Goal: Task Accomplishment & Management: Manage account settings

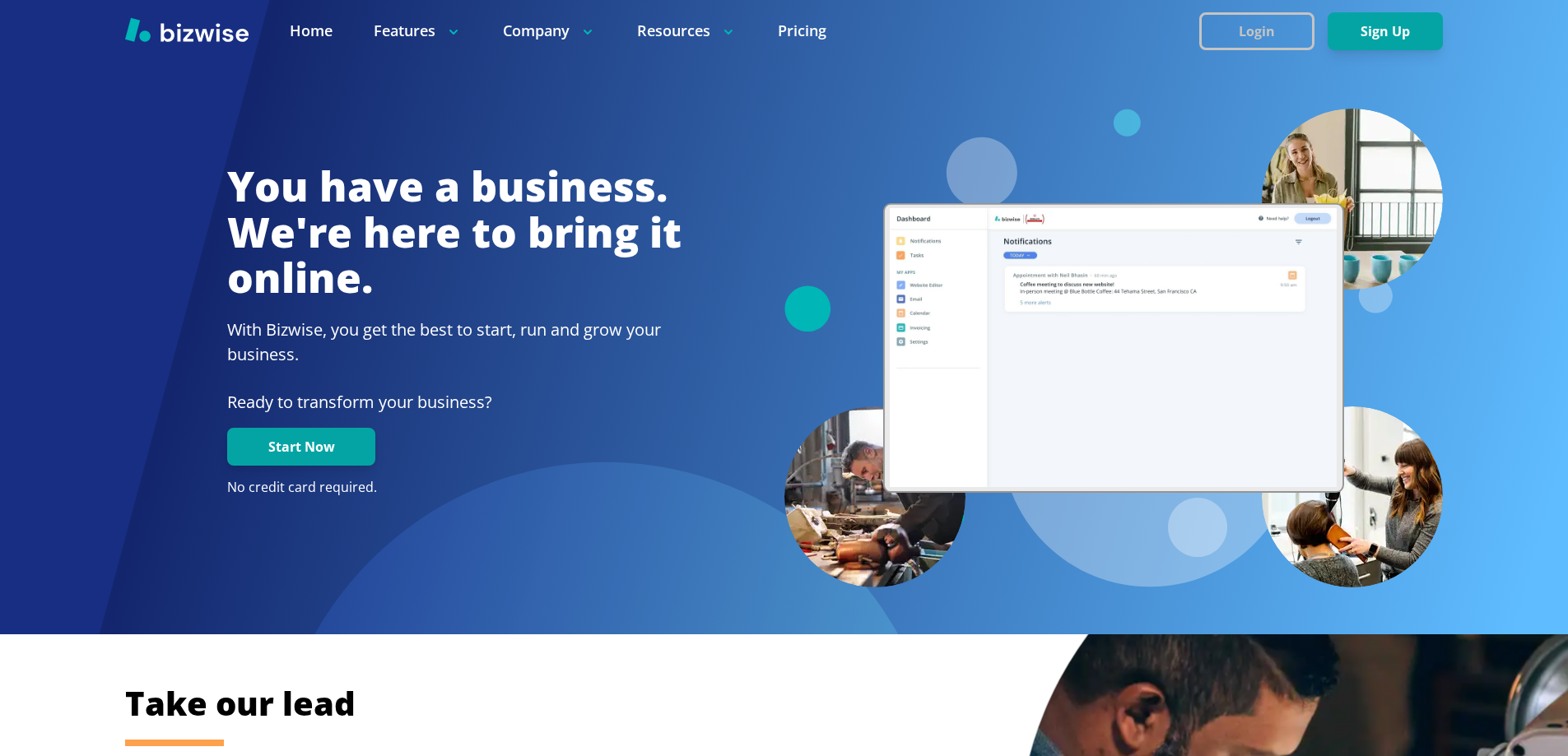
click at [1201, 32] on button "Login" at bounding box center [1256, 31] width 115 height 38
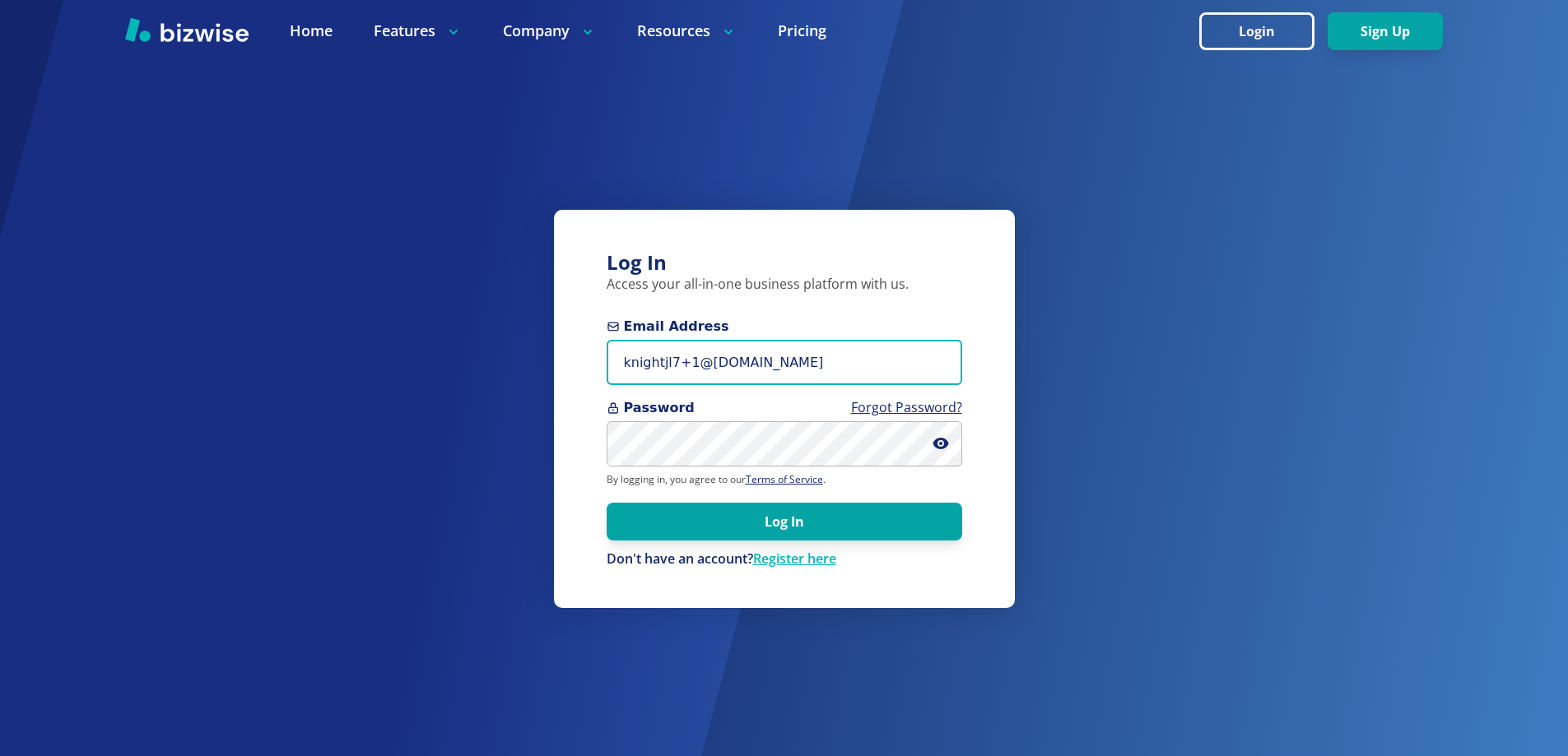
click at [700, 369] on input "knightjl7+1@msn.com" at bounding box center [784, 363] width 356 height 45
paste input "chad.moyerco@gmail.com"
paste input "chad.moyerco@gmail"
type input "chad.moyerco@gmail.com"
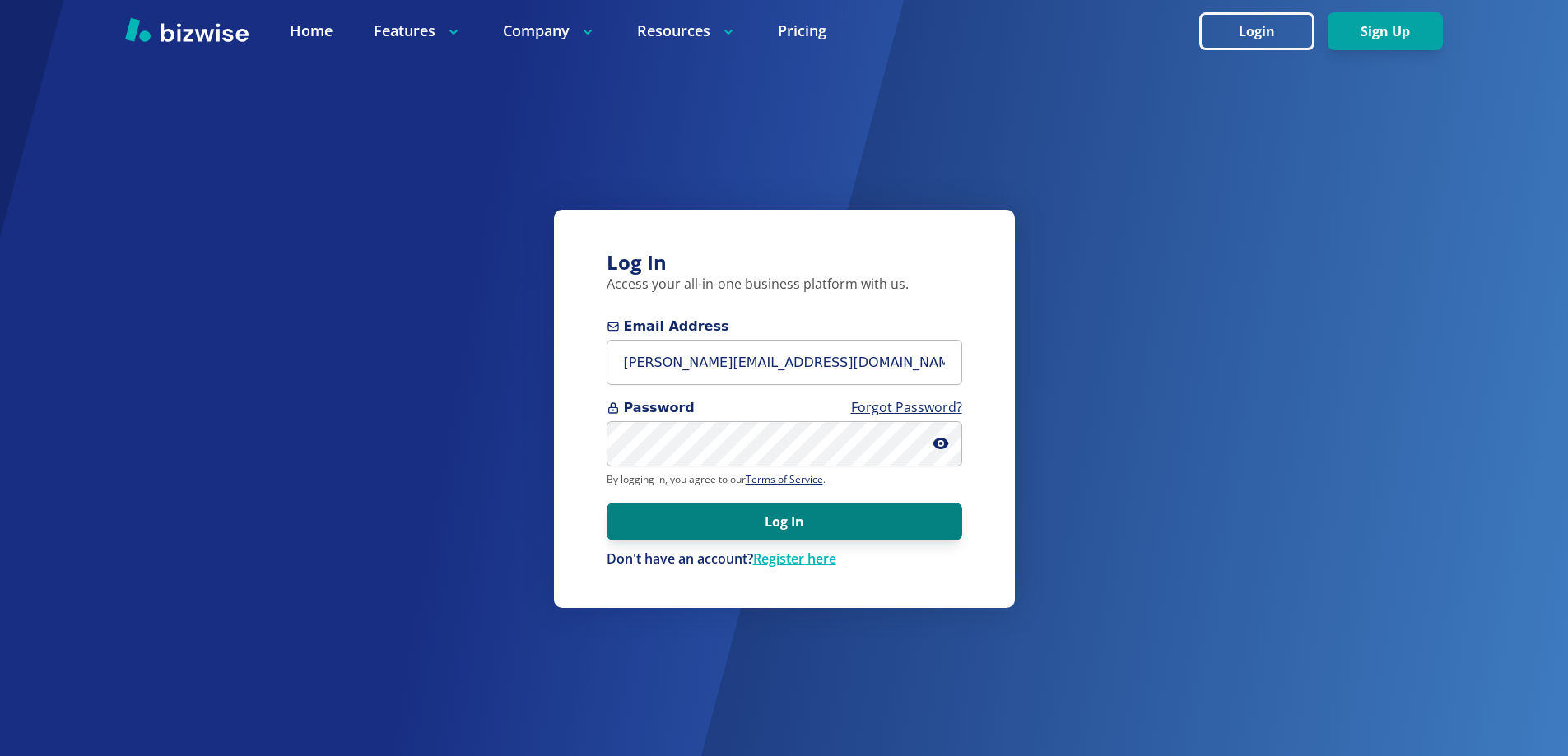
click at [655, 514] on button "Log In" at bounding box center [784, 522] width 356 height 38
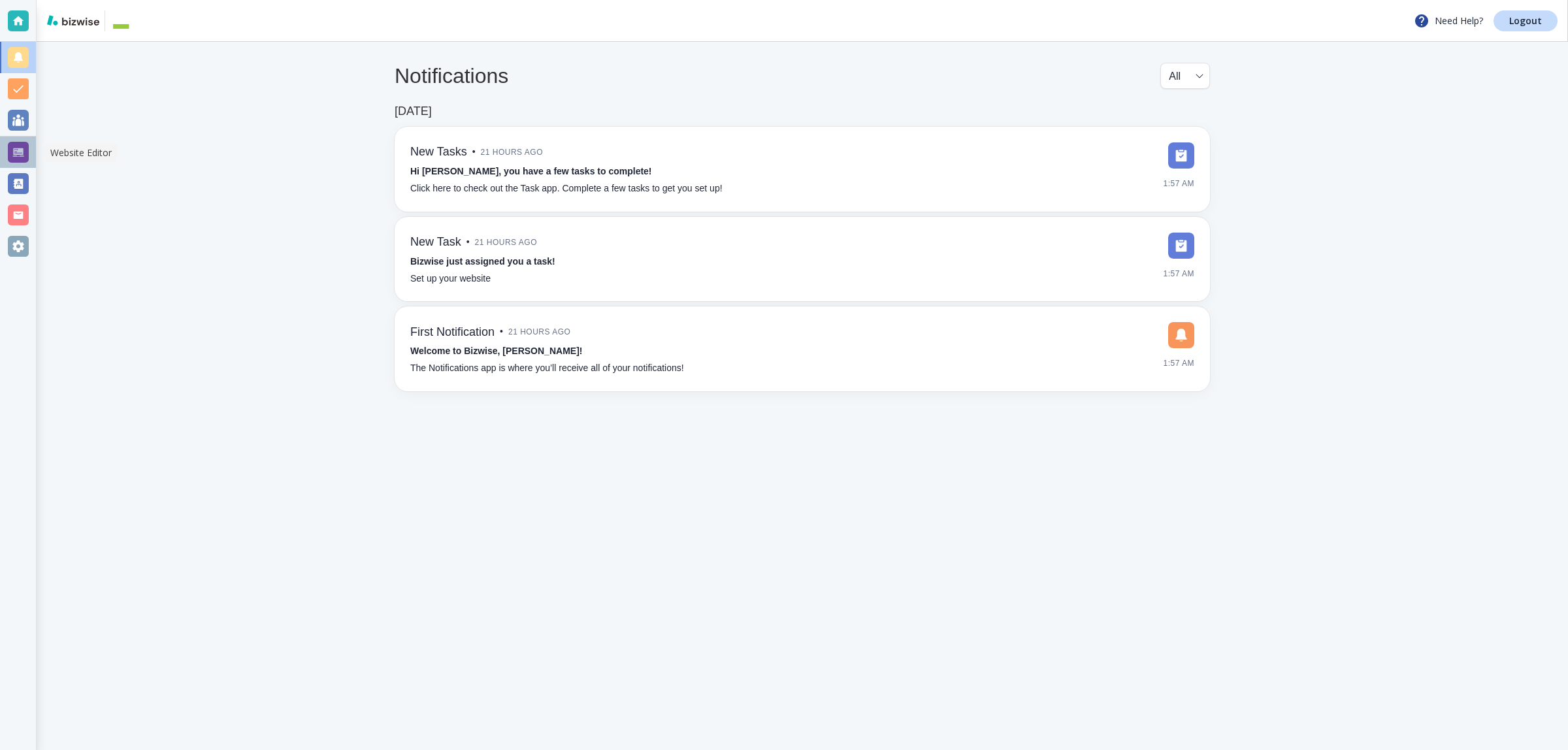
click at [15, 145] on div at bounding box center [18, 152] width 21 height 21
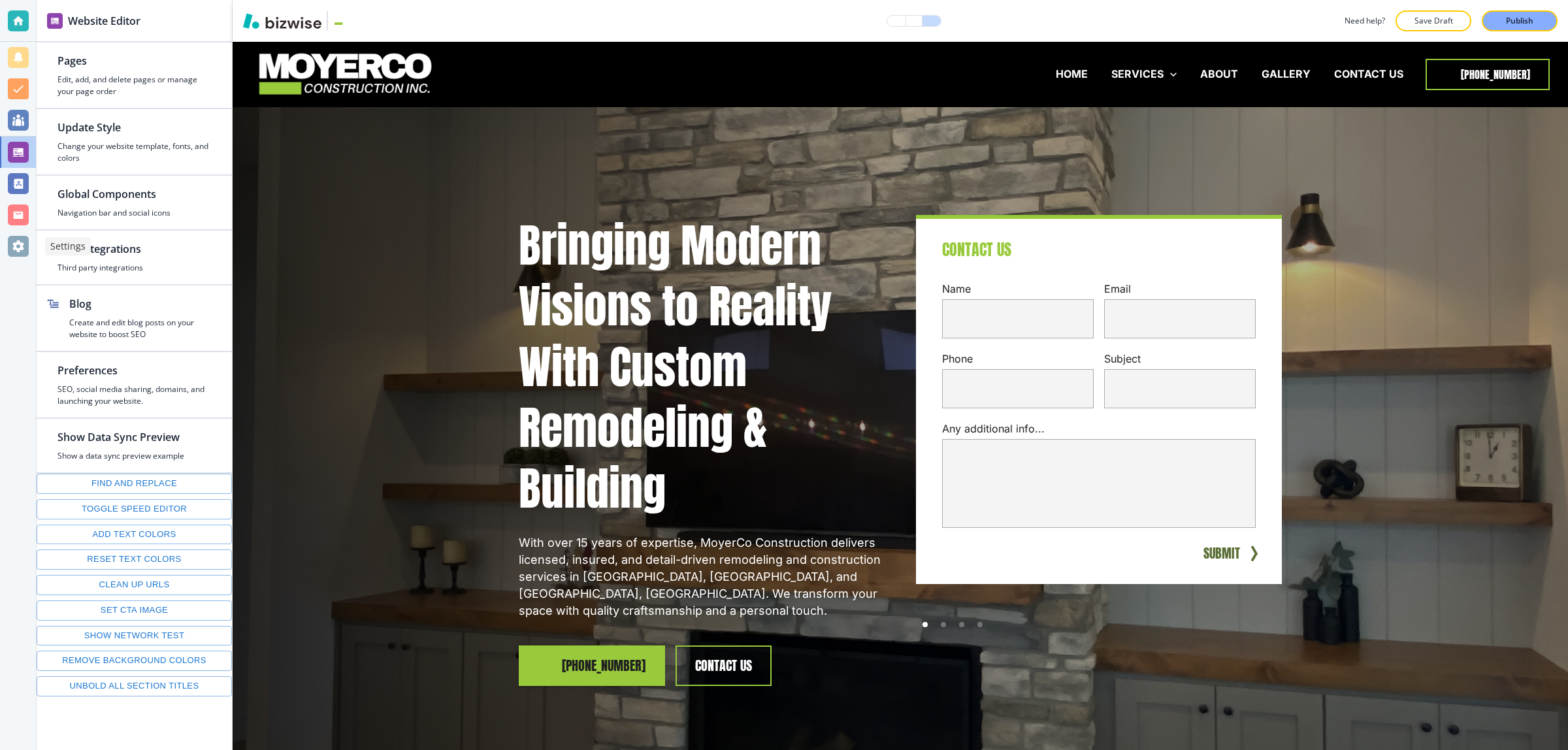
click at [17, 247] on div at bounding box center [18, 246] width 21 height 21
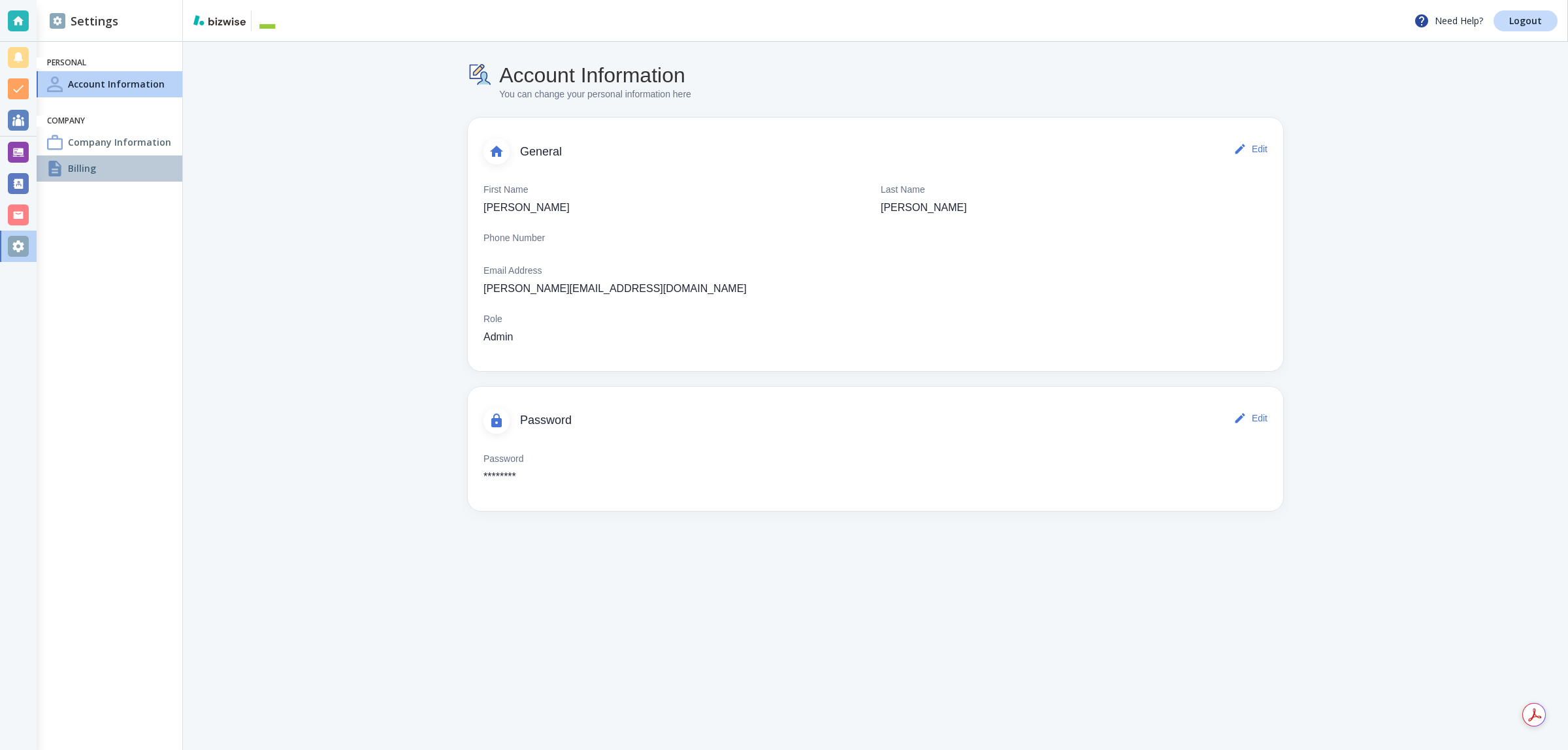
click at [104, 164] on div "Billing" at bounding box center [109, 169] width 146 height 26
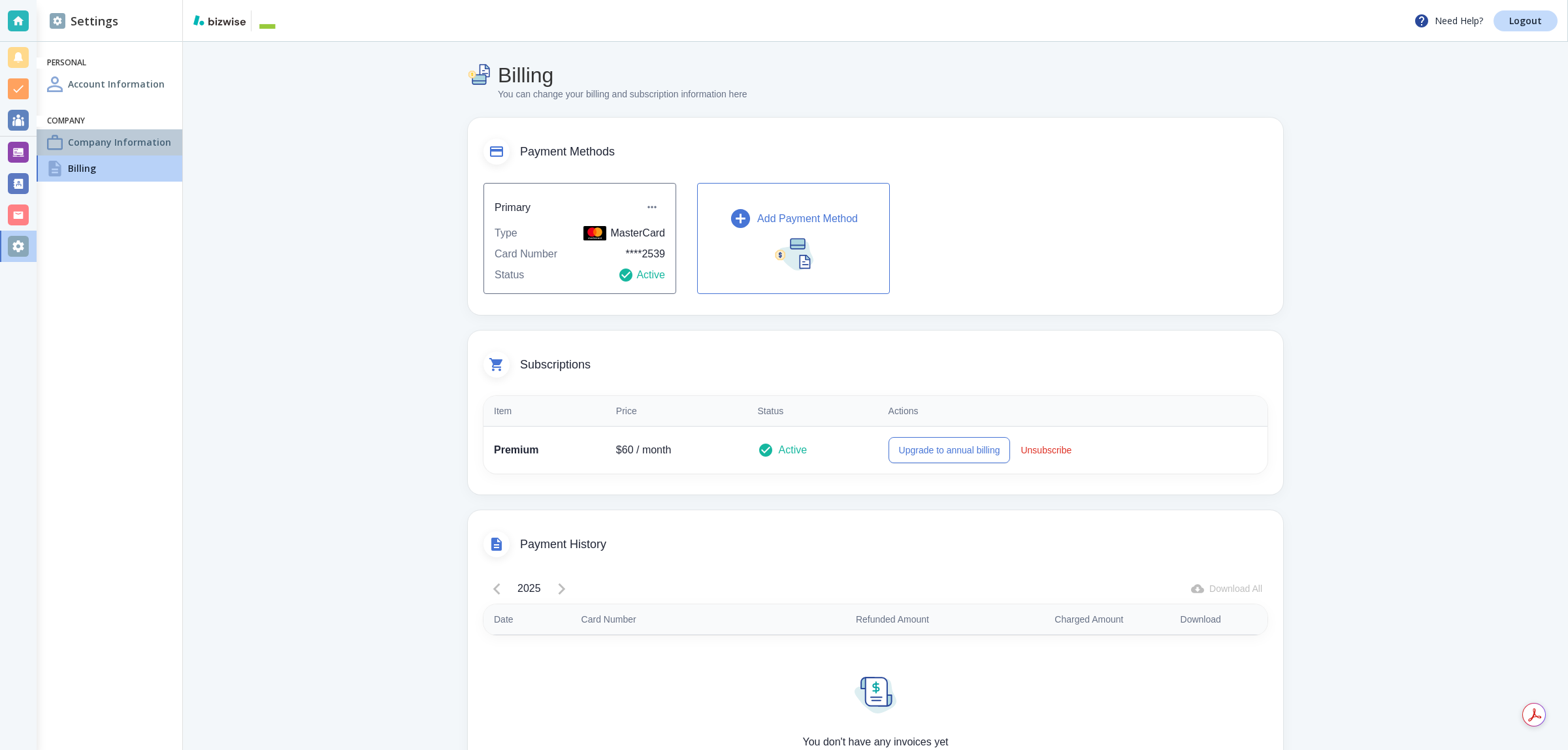
click at [99, 140] on h4 "Company Information" at bounding box center [119, 142] width 103 height 14
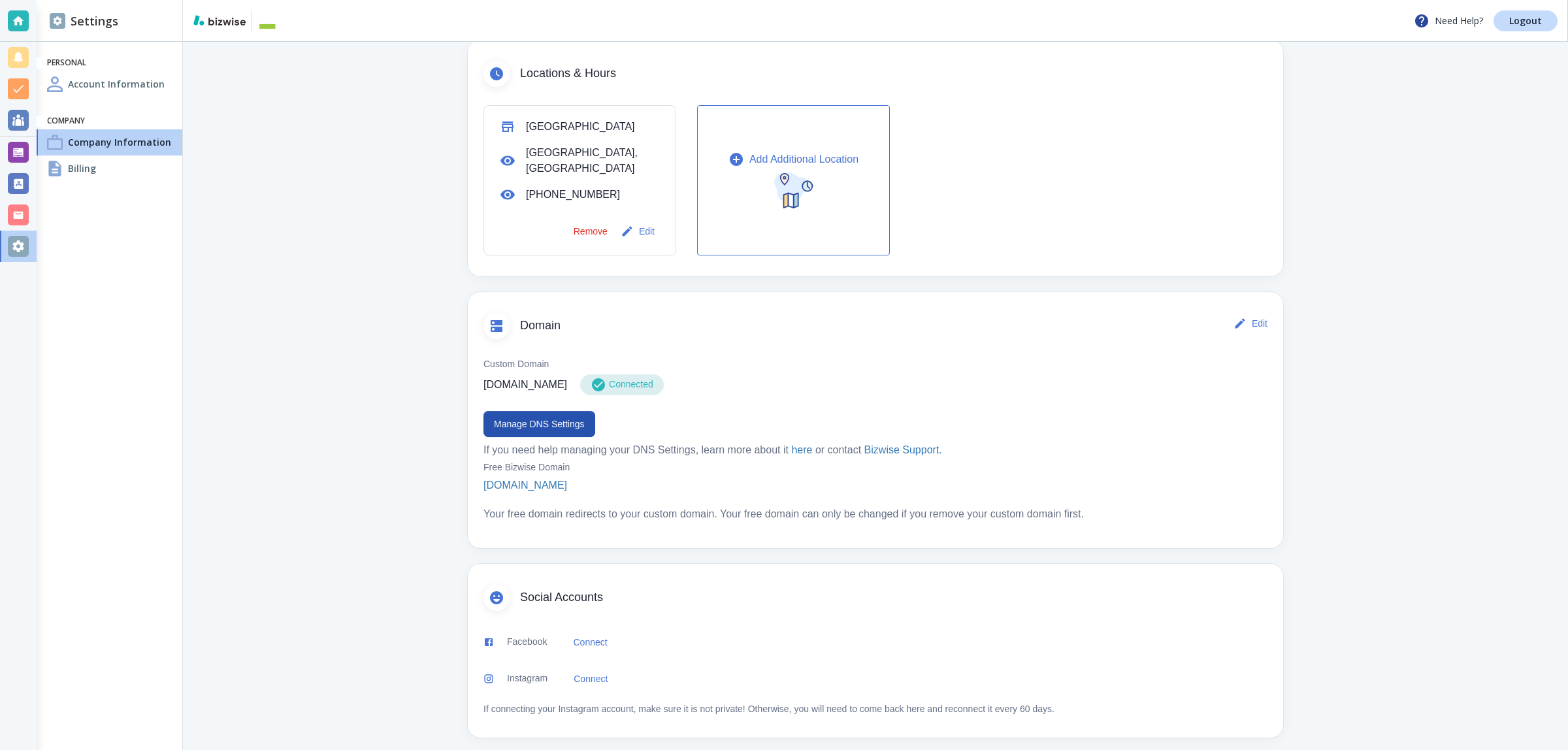
scroll to position [434, 0]
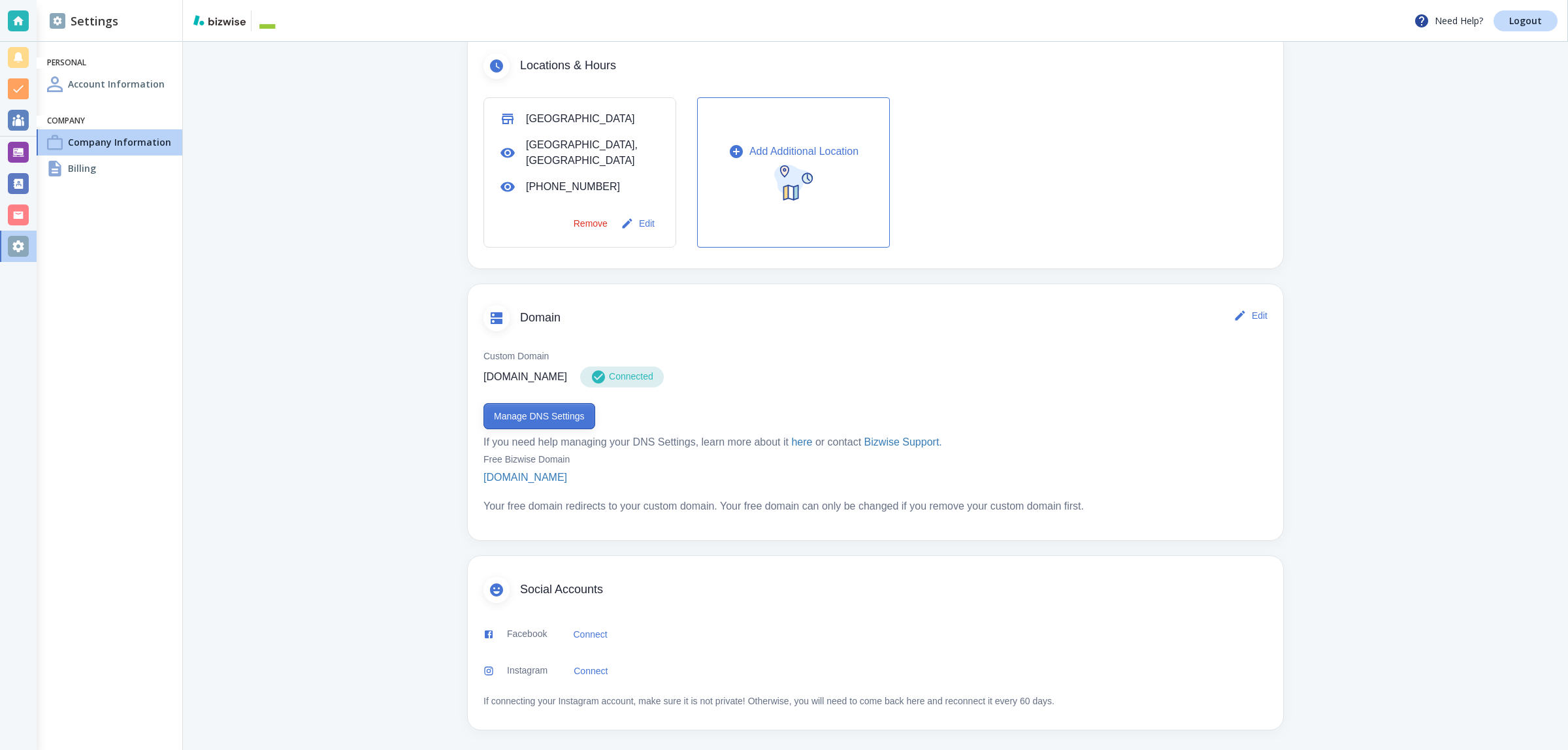
click at [518, 419] on button "Manage DNS Settings" at bounding box center [539, 416] width 112 height 26
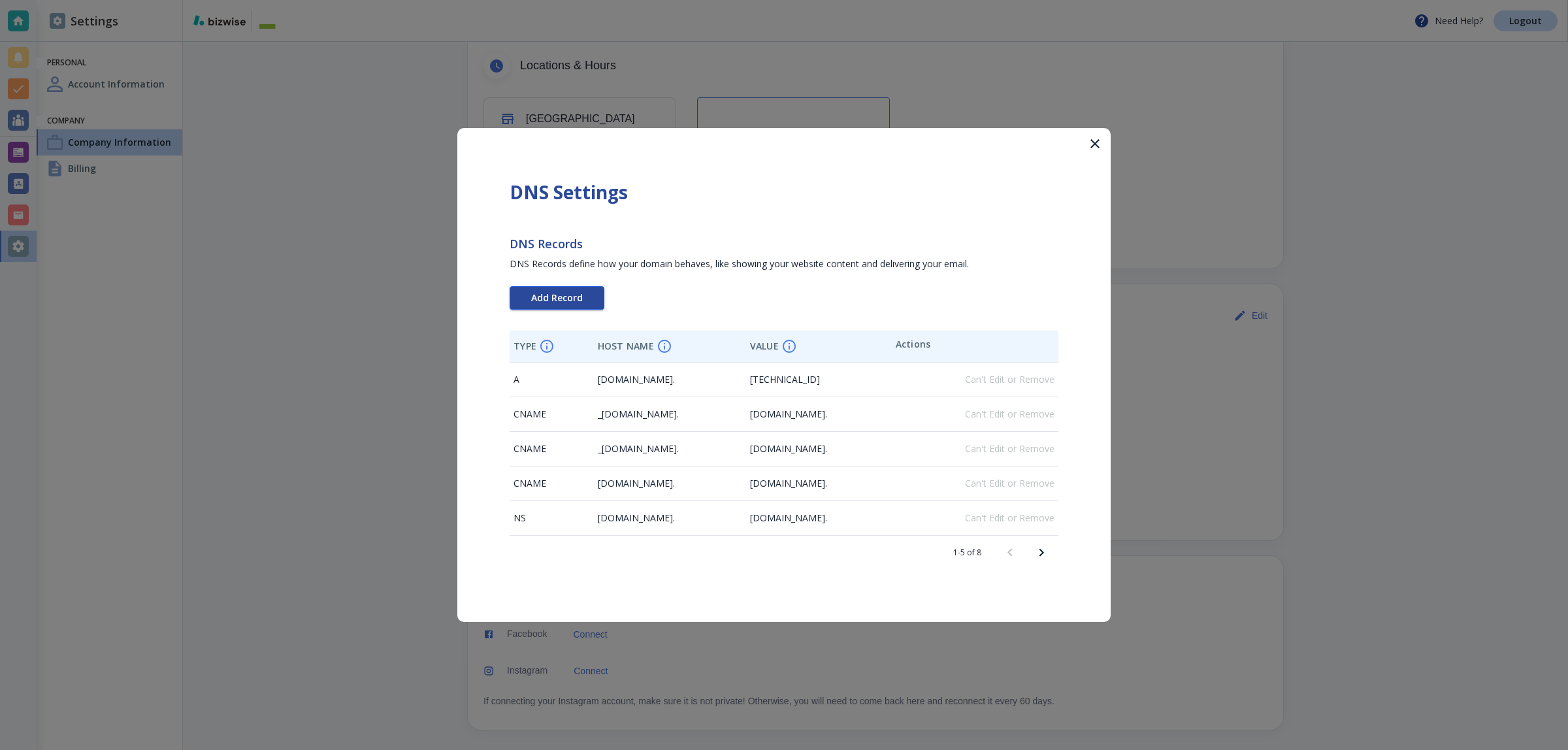
click at [551, 298] on span "Add Record" at bounding box center [557, 298] width 52 height 9
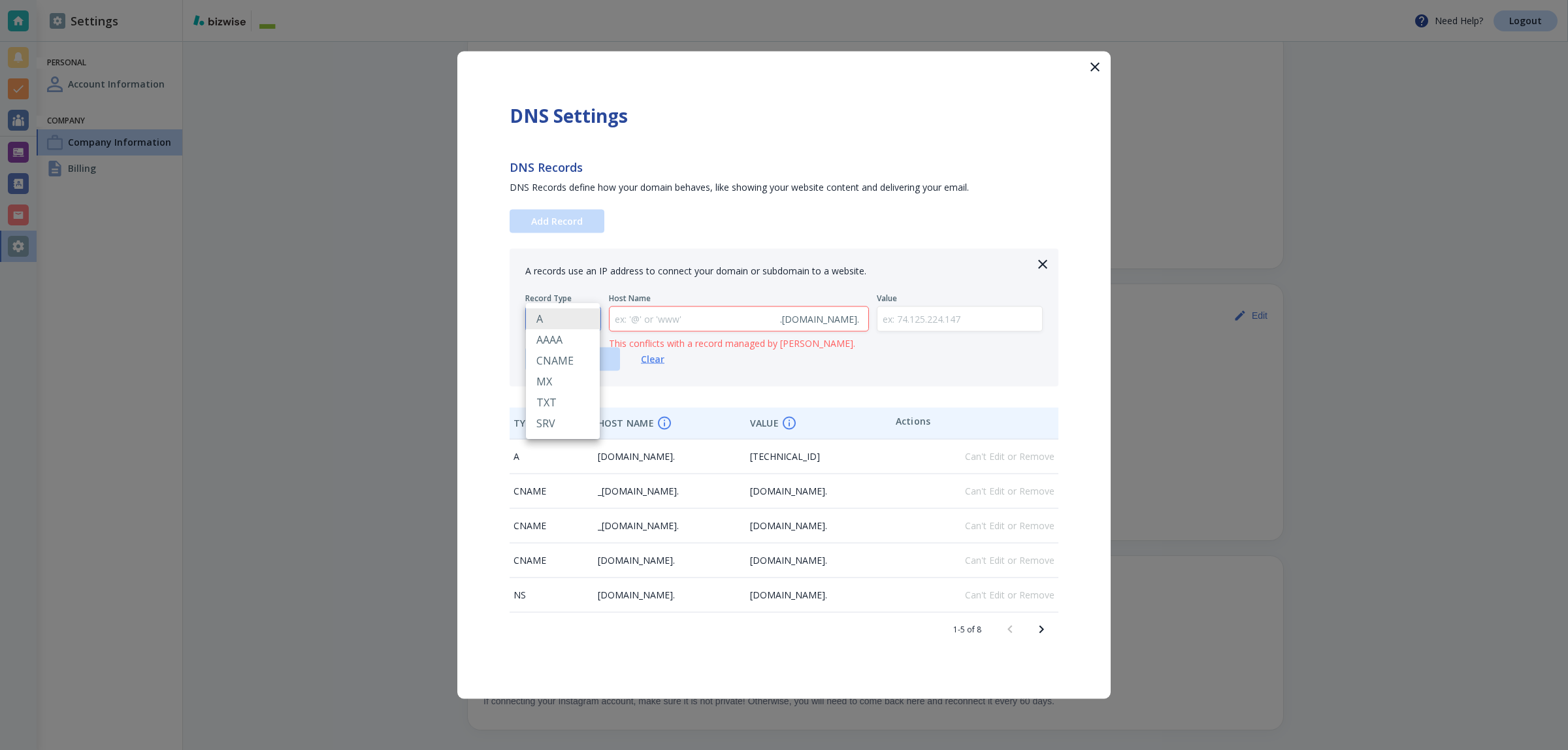
click at [552, 0] on body "Need Help? Logout Settings Personal Account Information Company Company Informa…" at bounding box center [784, 0] width 1568 height 0
click at [371, 385] on div at bounding box center [784, 375] width 1568 height 750
click at [1091, 63] on icon "button" at bounding box center [1095, 67] width 9 height 9
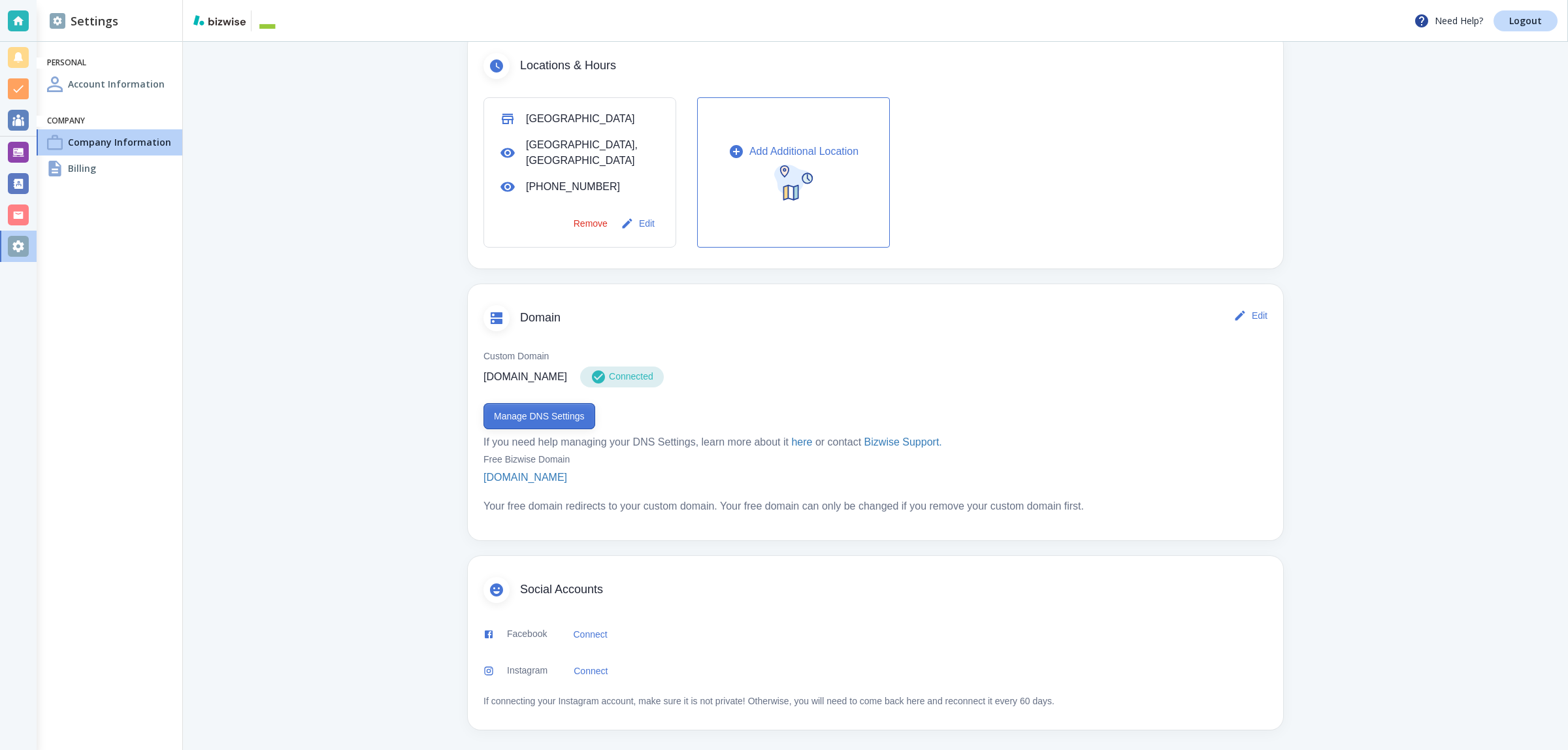
click at [552, 416] on button "Manage DNS Settings" at bounding box center [539, 416] width 112 height 26
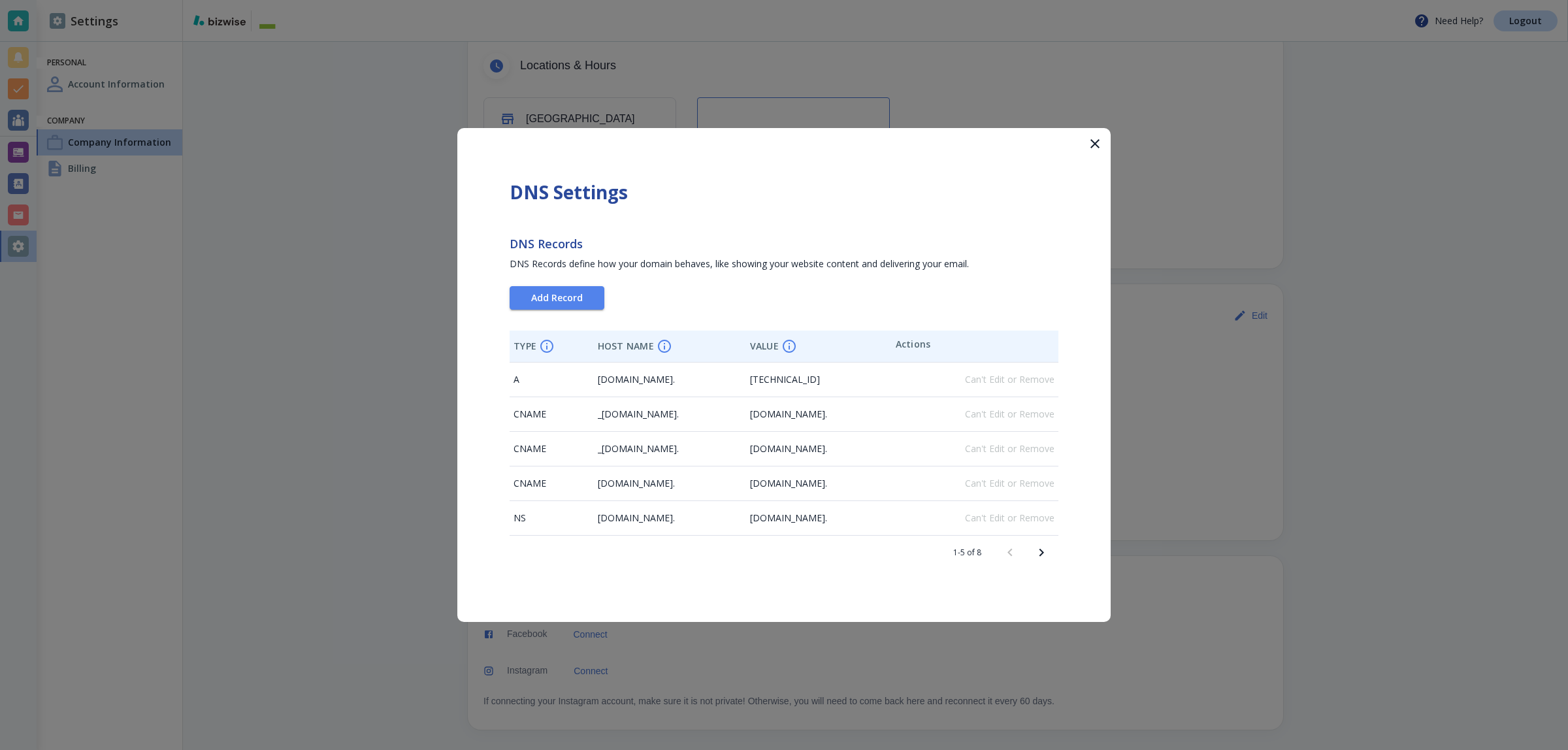
click at [1096, 142] on icon "button" at bounding box center [1095, 143] width 9 height 9
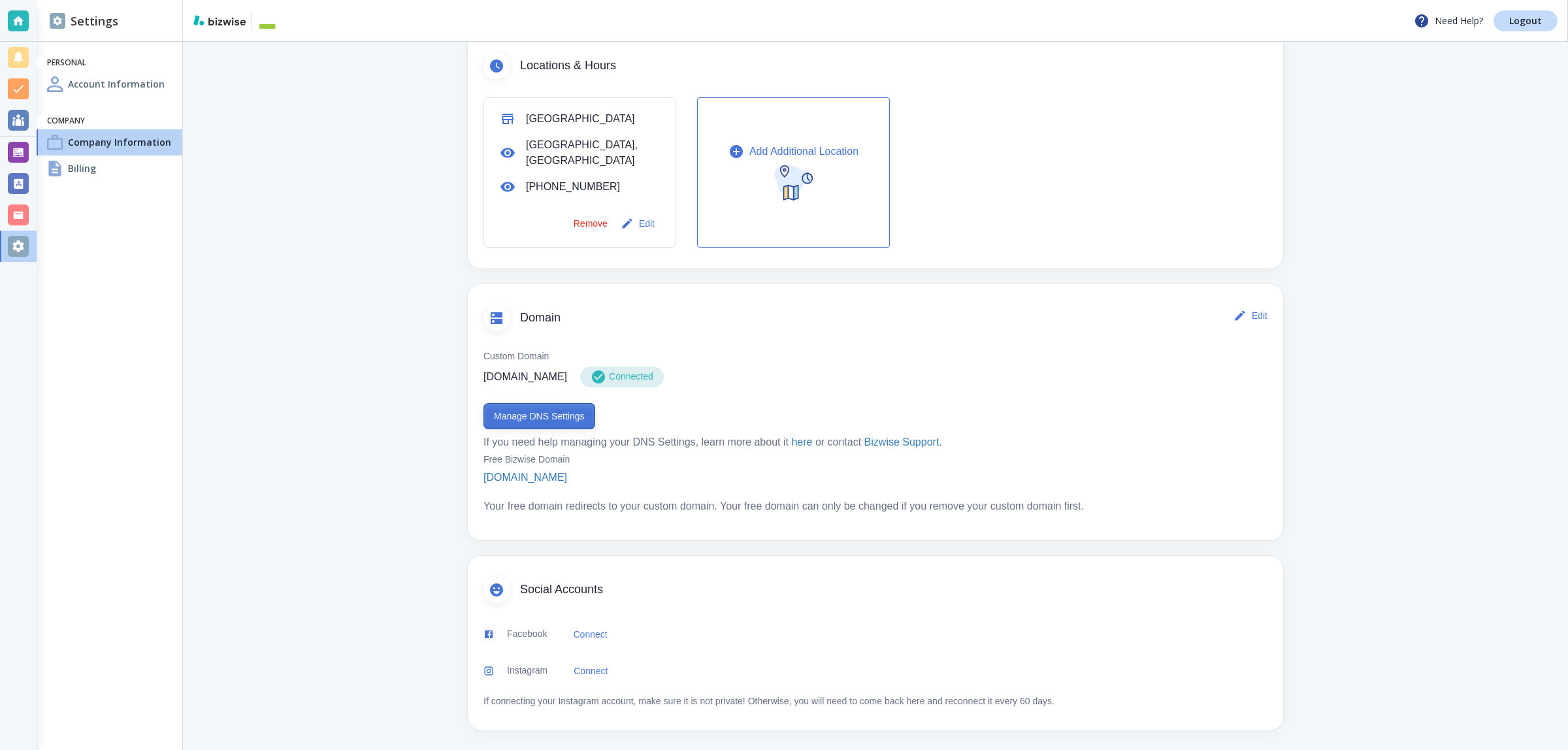
click at [550, 422] on button "Manage DNS Settings" at bounding box center [539, 416] width 112 height 26
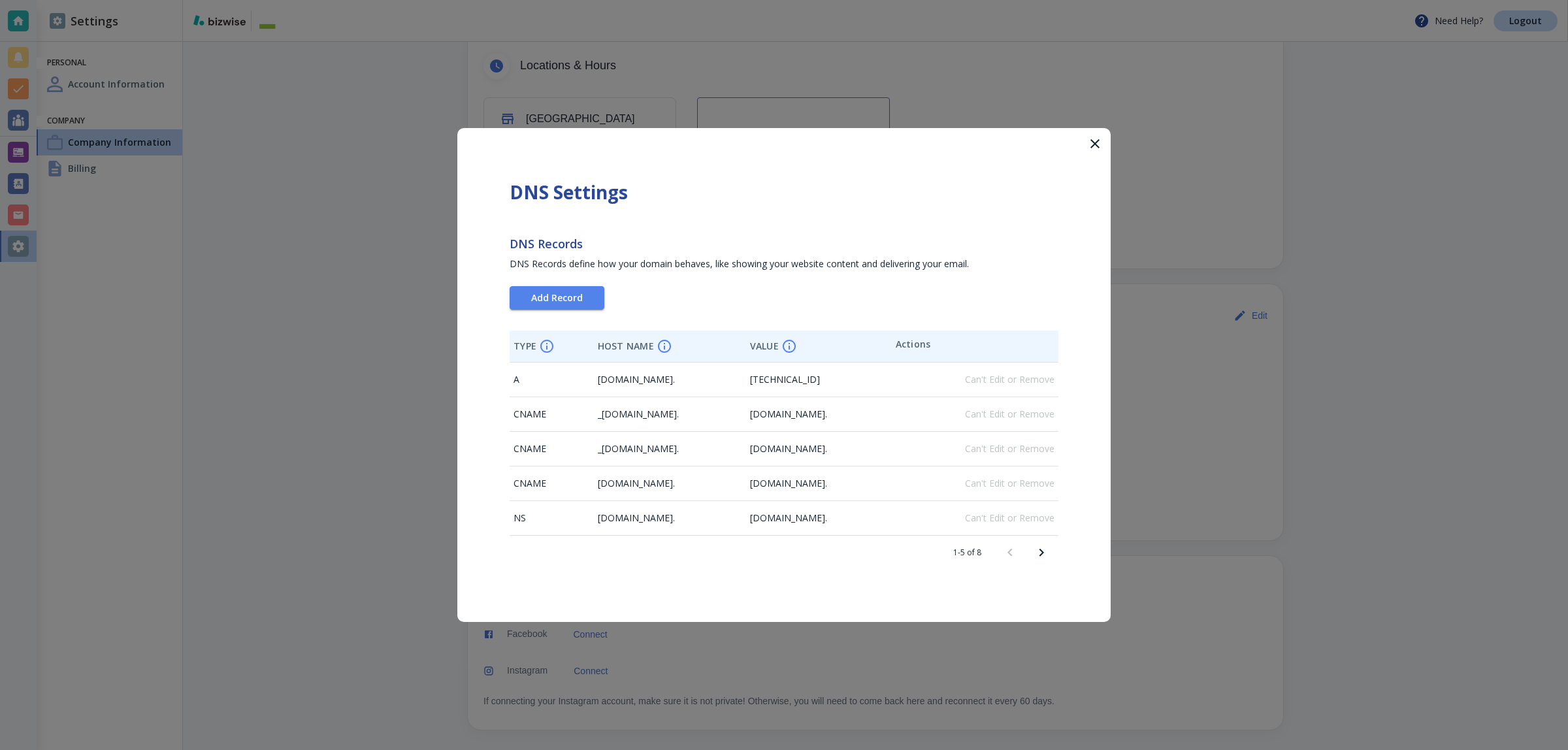
click at [1046, 557] on icon "Next page" at bounding box center [1041, 552] width 16 height 16
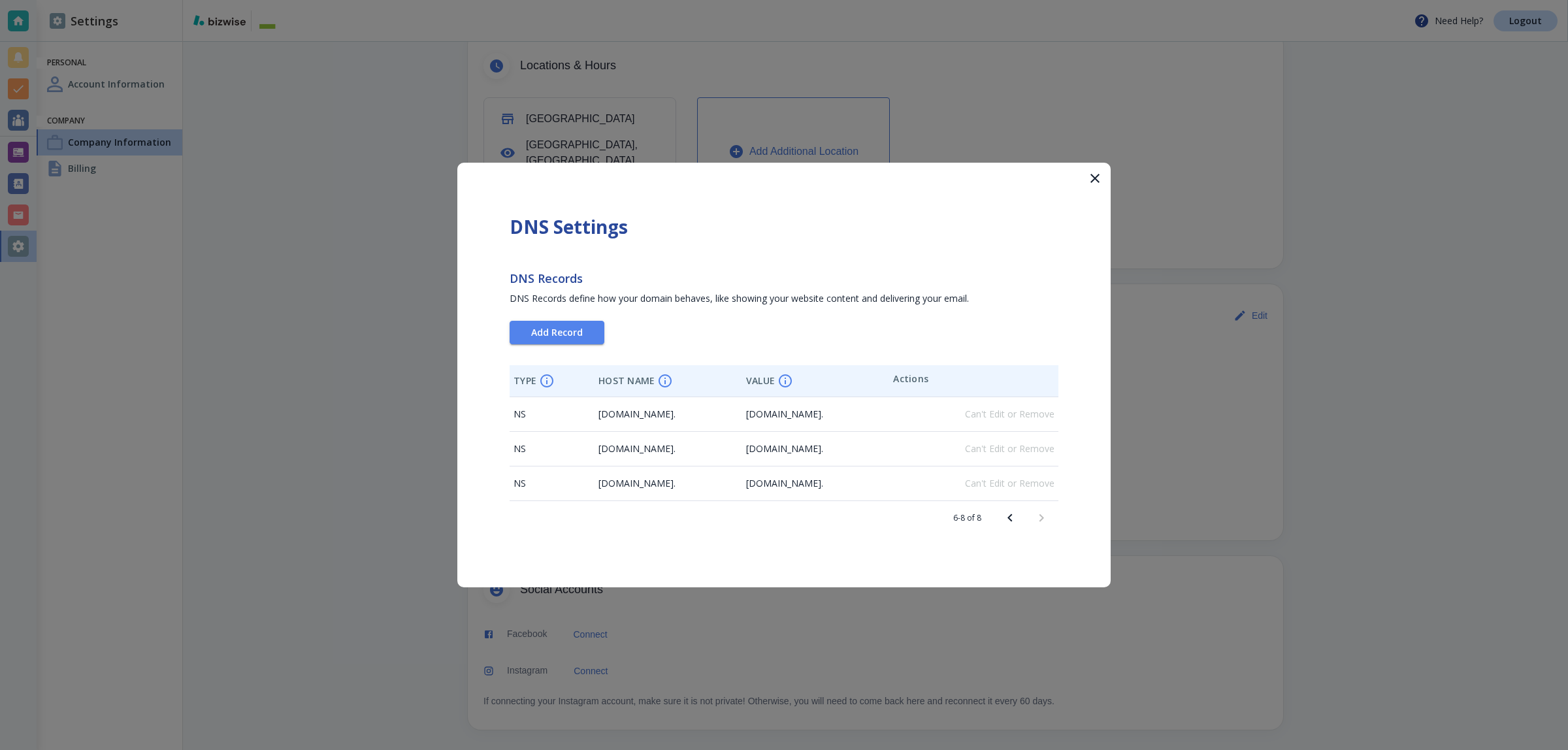
click at [1003, 519] on icon "Previous page" at bounding box center [1010, 518] width 16 height 16
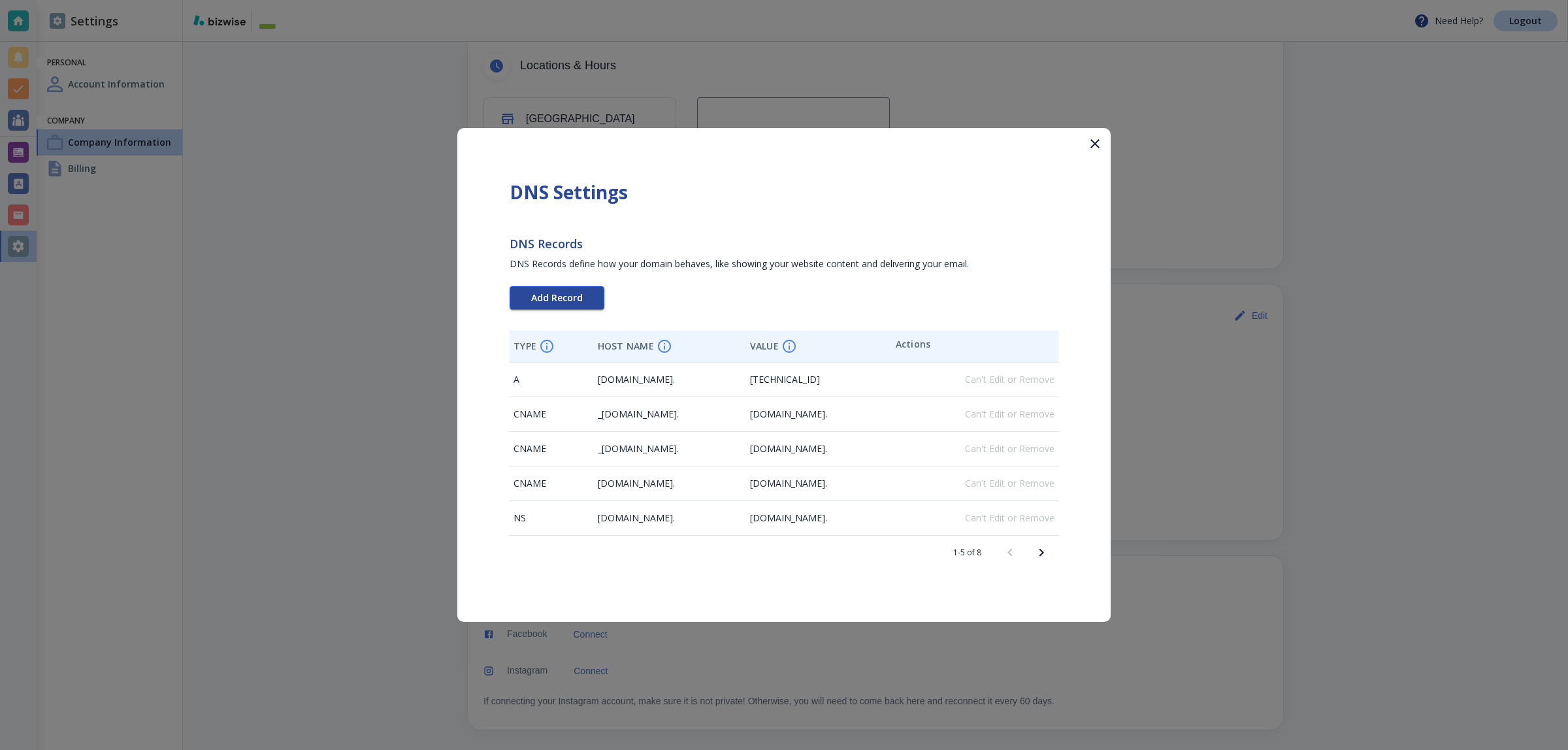
click at [556, 294] on span "Add Record" at bounding box center [557, 298] width 52 height 9
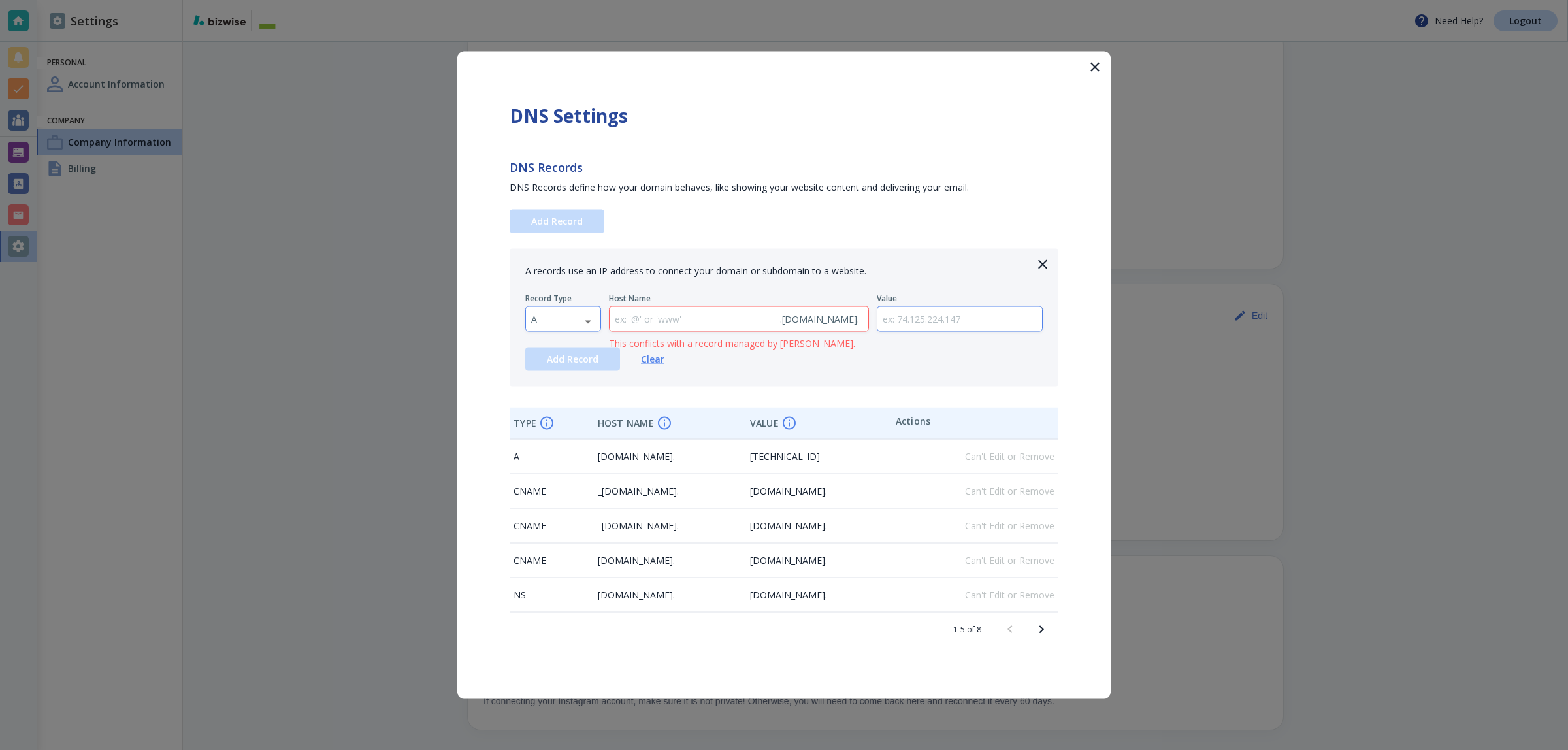
click at [557, 331] on div "A A ​" at bounding box center [563, 319] width 76 height 26
click at [562, 0] on body "Need Help? Logout Settings Personal Account Information Company Company Informa…" at bounding box center [784, 0] width 1568 height 0
click at [569, 410] on li "TXT" at bounding box center [562, 402] width 74 height 21
type input "TXT"
click at [910, 315] on input "text" at bounding box center [959, 319] width 165 height 24
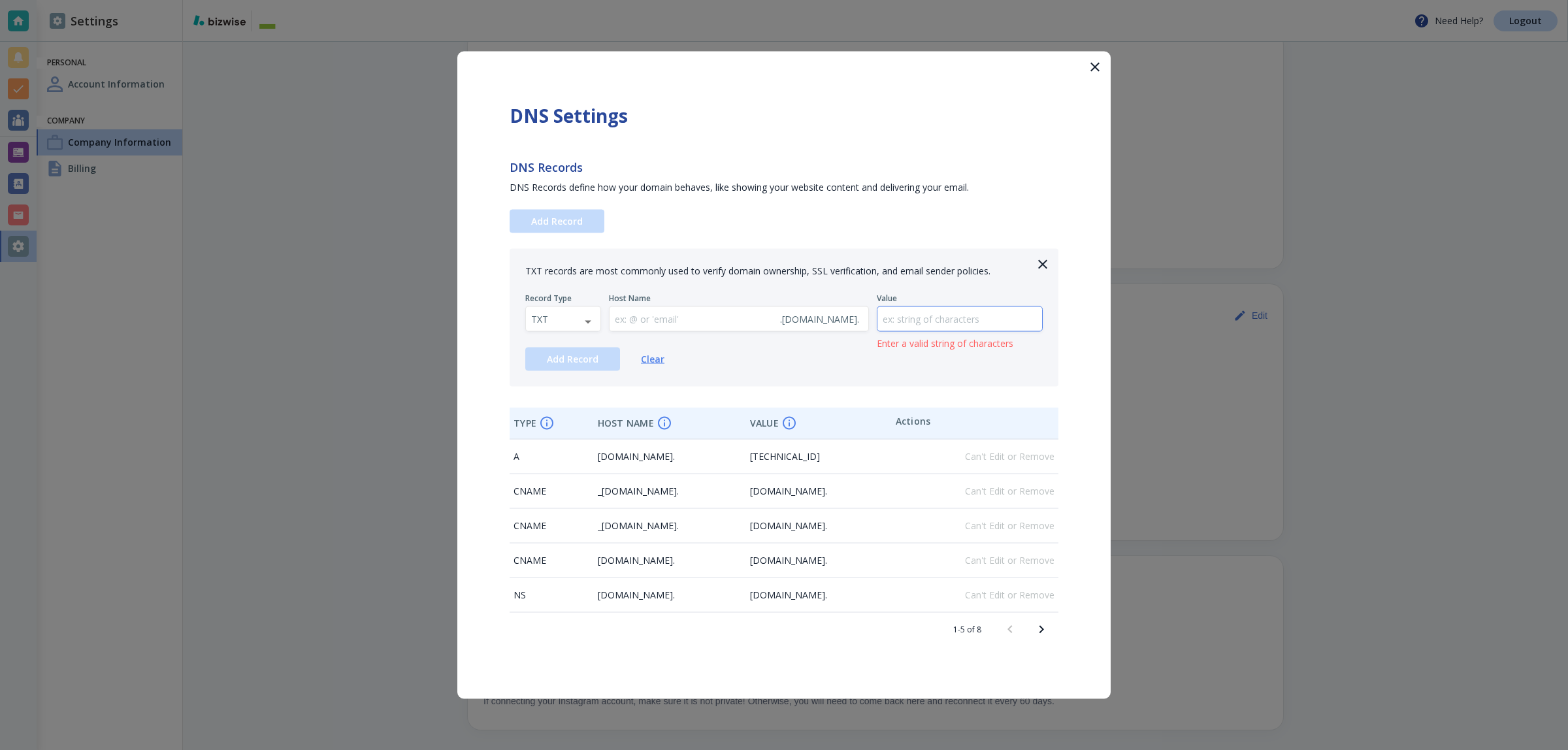
paste input "google-site-verification=EloO-TYXDdA08nyJR8dL0o4hq-3AdTODGdJylzyOr3U"
type input "google-site-verification=EloO-TYXDdA08nyJR8dL0o4hq-3AdTODGdJylzyOr3U"
click at [590, 359] on span "Add Record" at bounding box center [573, 359] width 52 height 9
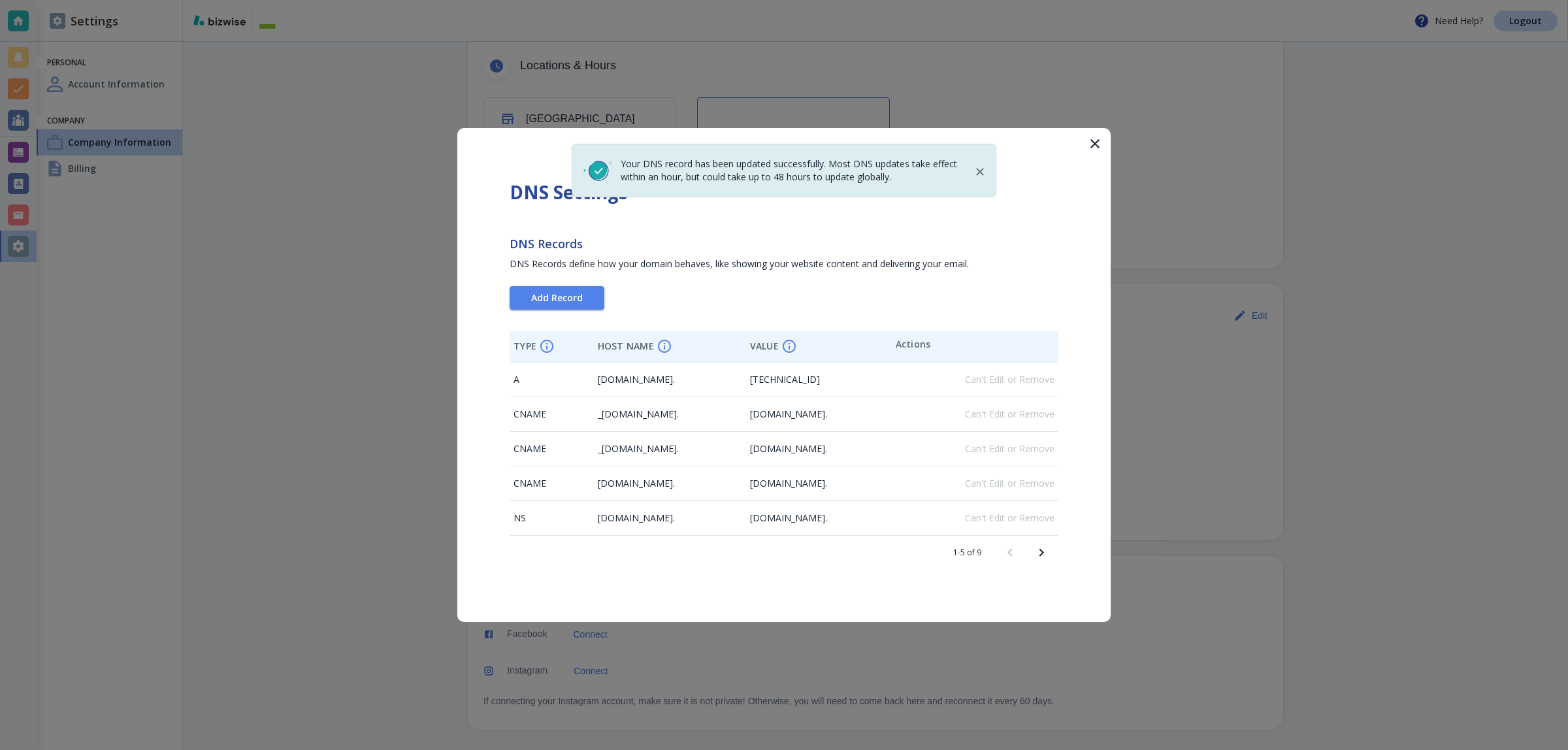
click at [1099, 144] on icon "button" at bounding box center [1095, 144] width 16 height 16
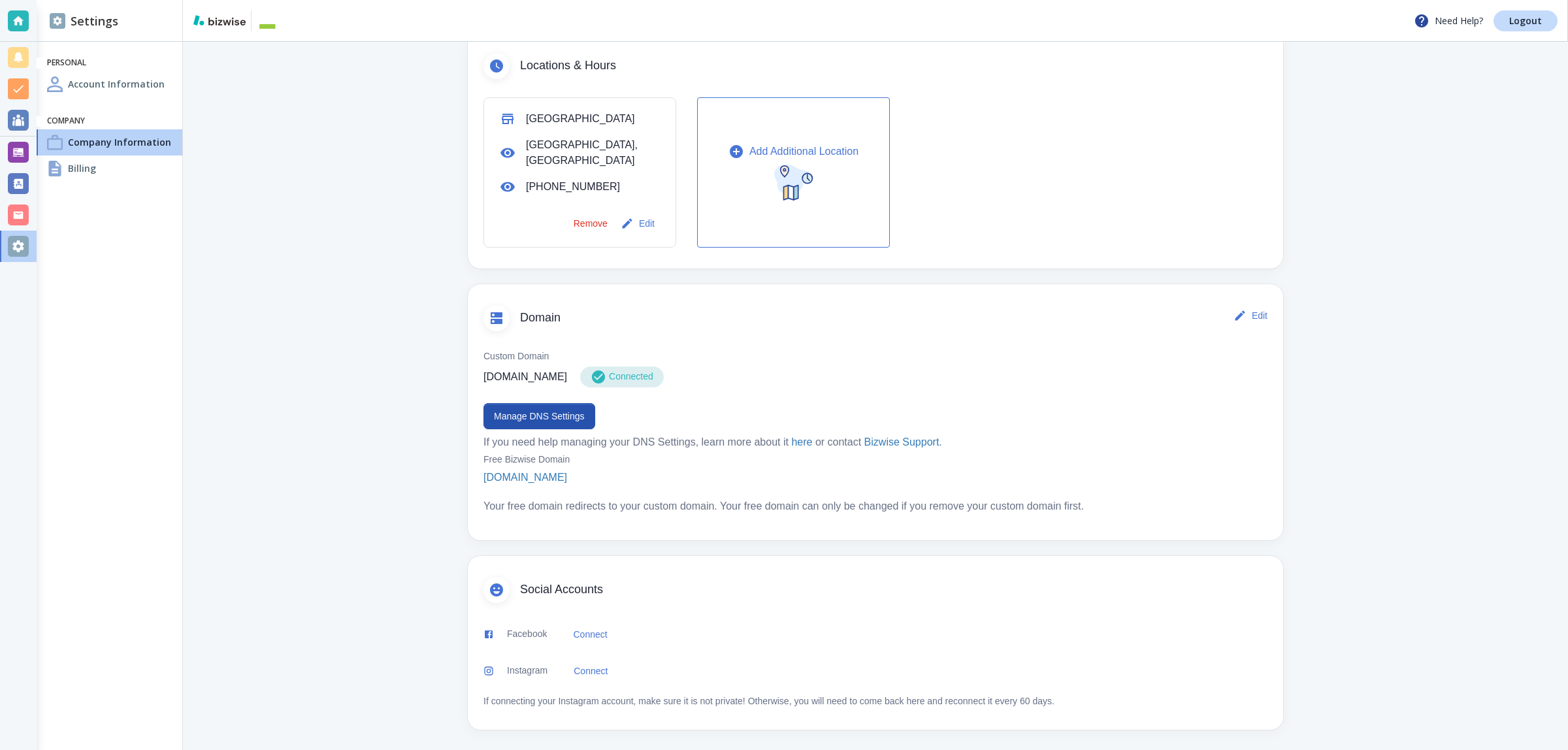
click at [484, 377] on p "moyercoconstruction.com" at bounding box center [525, 376] width 84 height 16
copy div "moyercoconstruction.com"
